Goal: Information Seeking & Learning: Learn about a topic

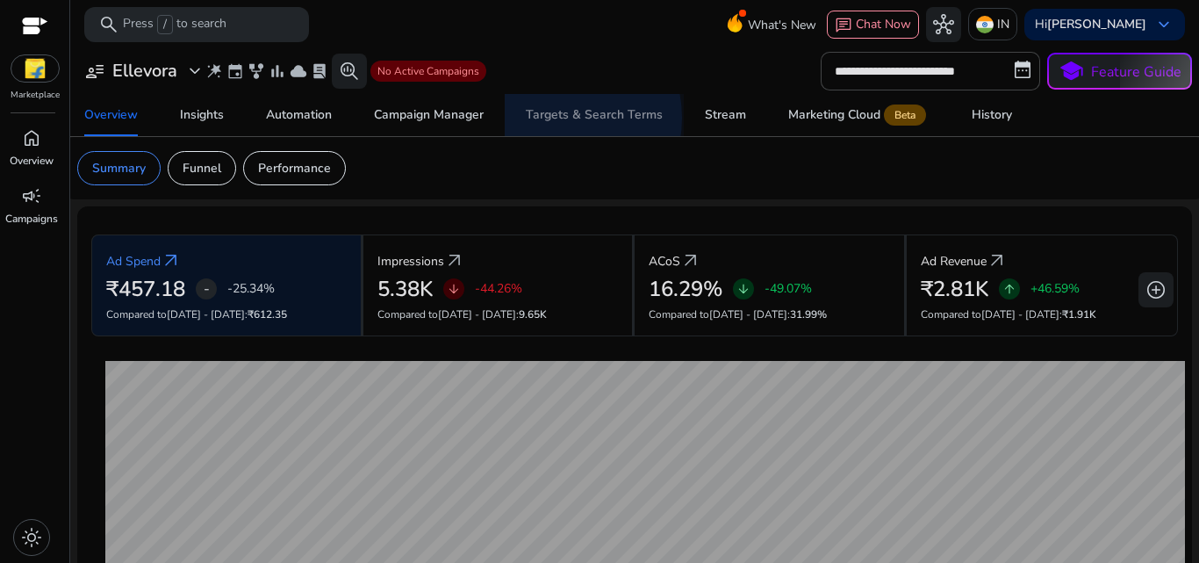
click at [551, 118] on div "Targets & Search Terms" at bounding box center [594, 115] width 137 height 12
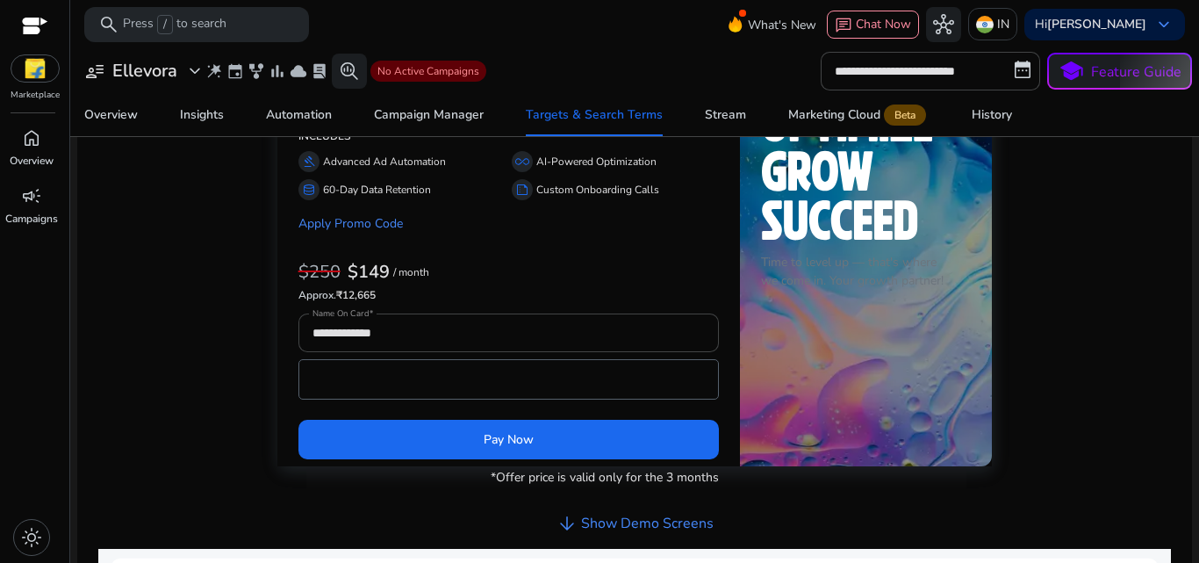
scroll to position [659, 0]
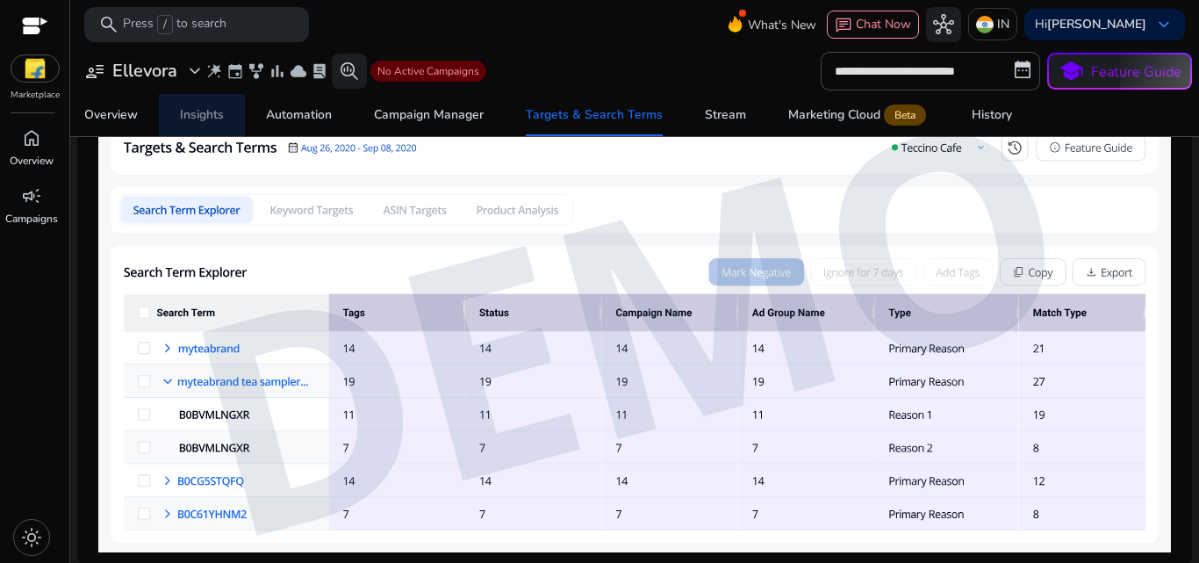
click at [195, 120] on div "Insights" at bounding box center [202, 115] width 44 height 12
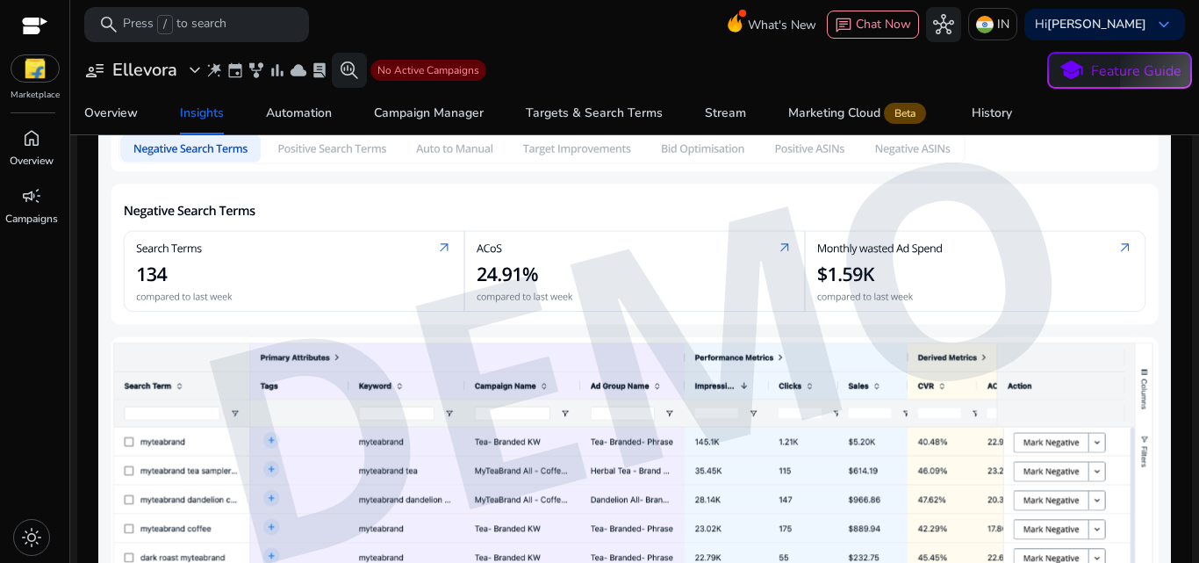
scroll to position [810, 0]
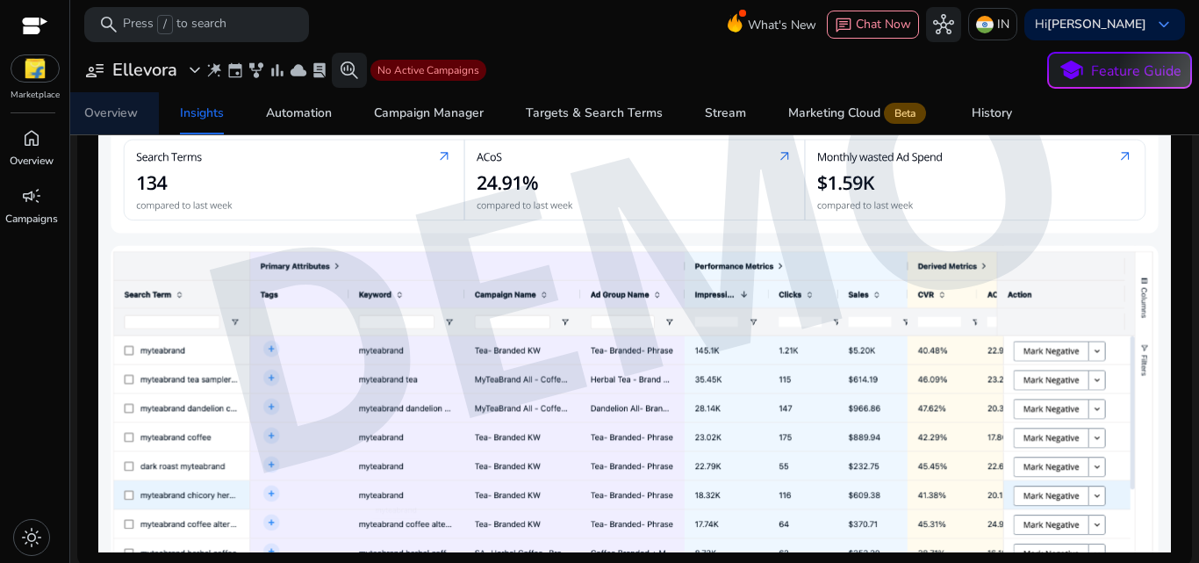
click at [101, 113] on div "Overview" at bounding box center [111, 113] width 54 height 12
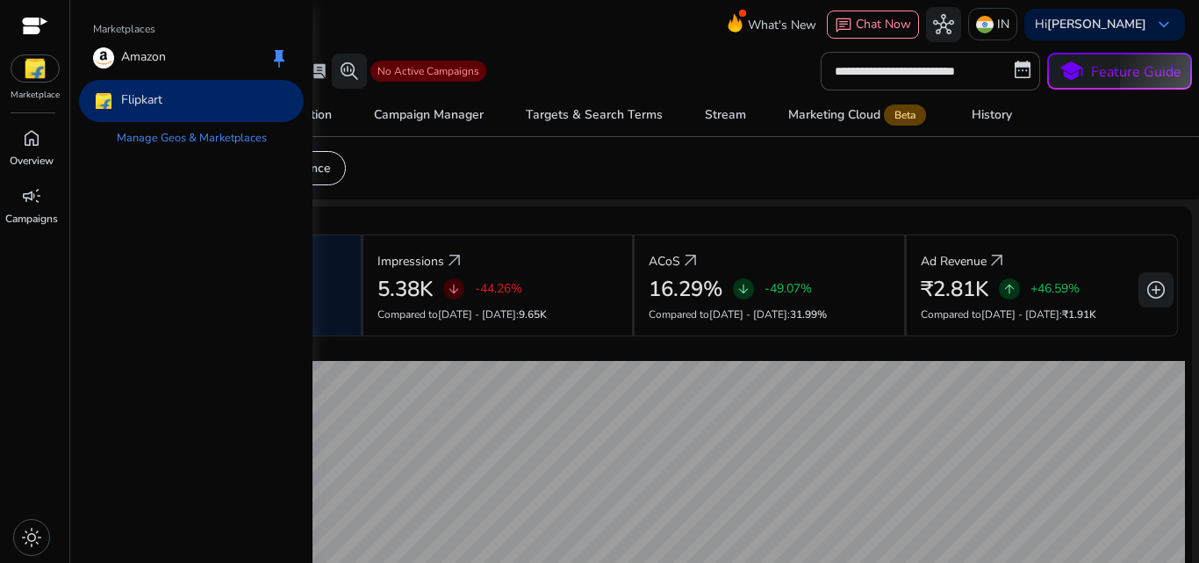
click at [29, 65] on img at bounding box center [34, 68] width 47 height 26
click at [118, 96] on div "Flipkart" at bounding box center [127, 100] width 69 height 21
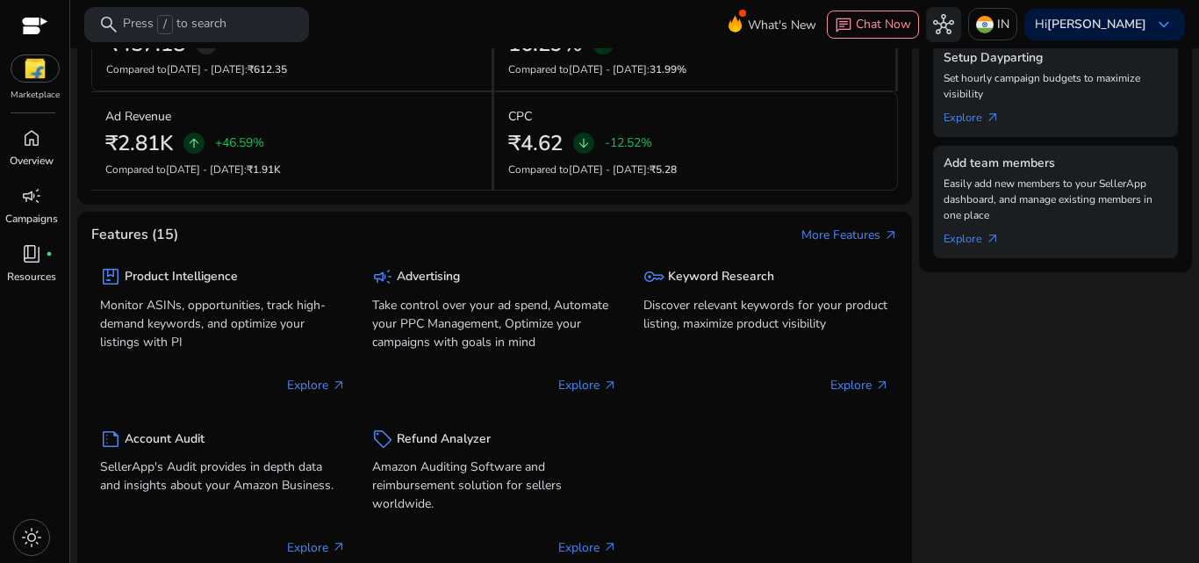
scroll to position [667, 0]
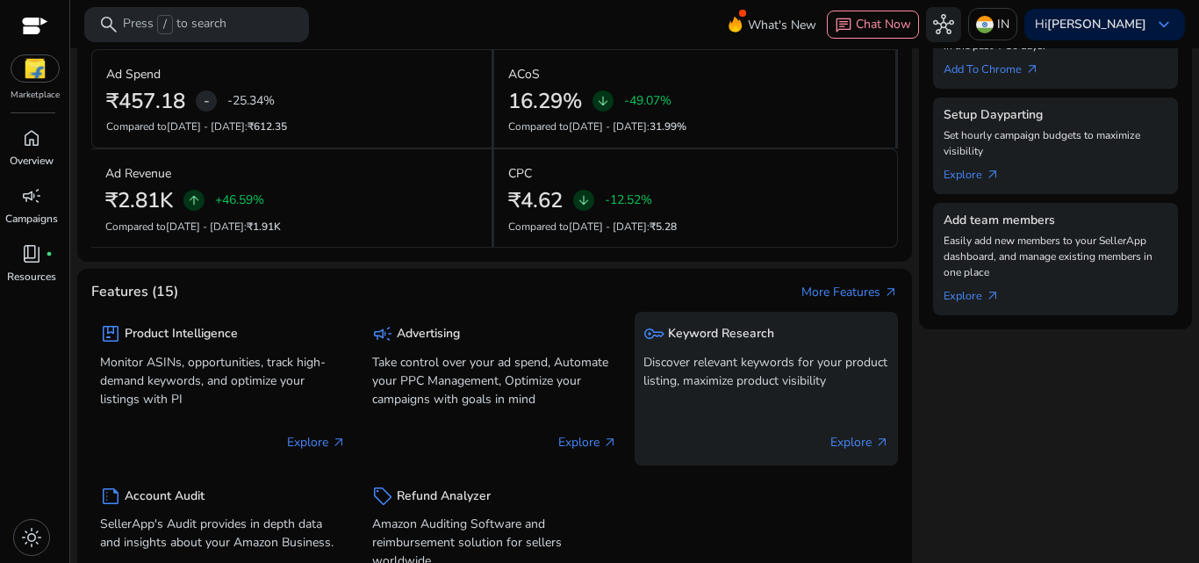
click at [702, 333] on h5 "Keyword Research" at bounding box center [721, 334] width 106 height 15
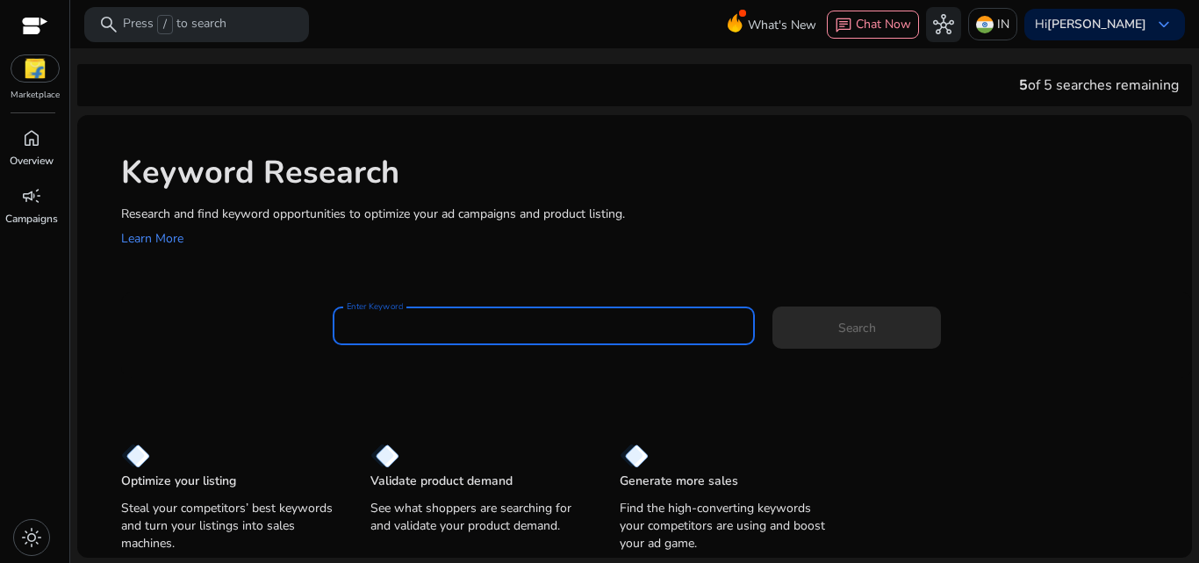
click at [628, 327] on input "Enter Keyword" at bounding box center [544, 325] width 395 height 19
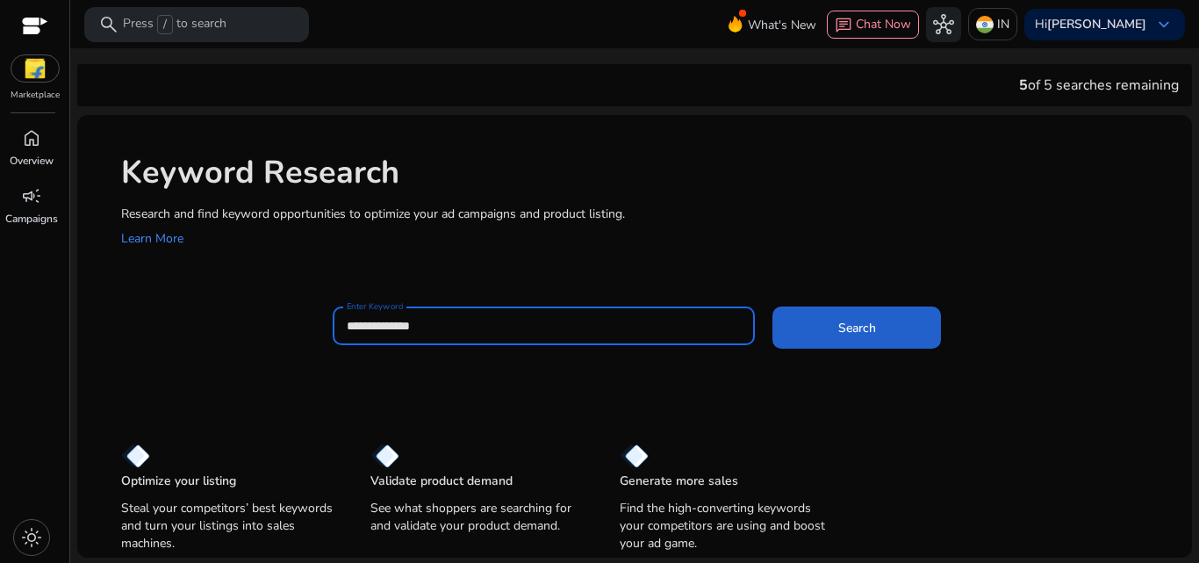
type input "**********"
click at [864, 313] on span at bounding box center [856, 327] width 169 height 42
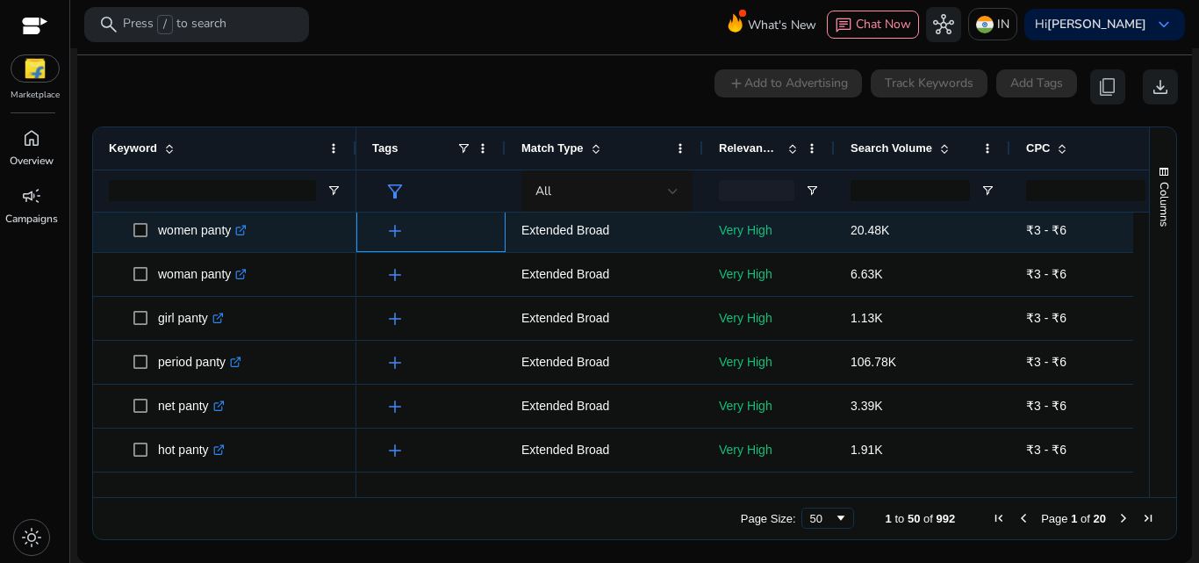
click at [390, 231] on span "add" at bounding box center [394, 230] width 21 height 21
